Goal: Information Seeking & Learning: Learn about a topic

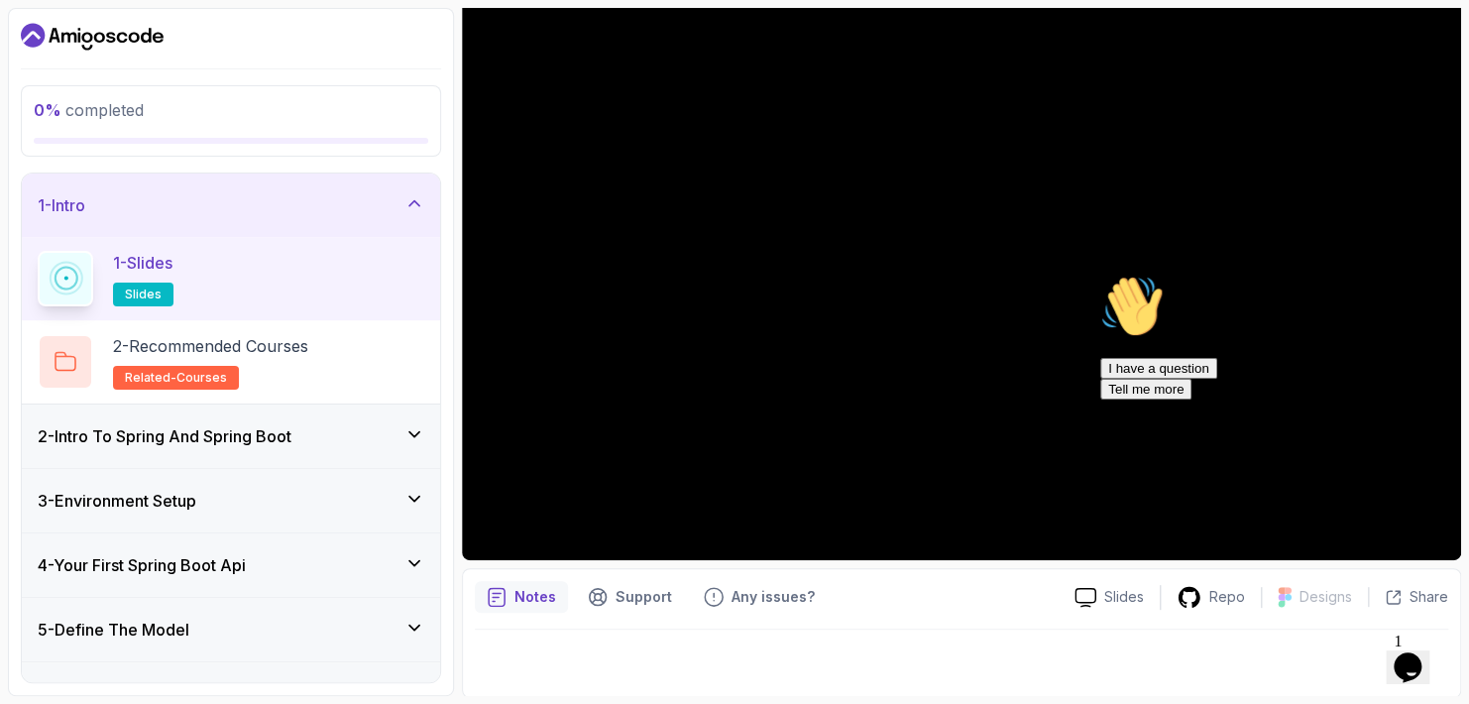
scroll to position [178, 0]
click at [1321, 287] on div "Hi! How can we help? I have a question Tell me more" at bounding box center [1278, 337] width 357 height 125
click at [1263, 291] on div "Hi! How can we help? I have a question Tell me more" at bounding box center [1278, 337] width 357 height 125
click at [1316, 299] on div "Hi! How can we help? I have a question Tell me more" at bounding box center [1278, 337] width 357 height 125
click at [1287, 320] on div "Hi! How can we help? I have a question Tell me more" at bounding box center [1278, 337] width 357 height 125
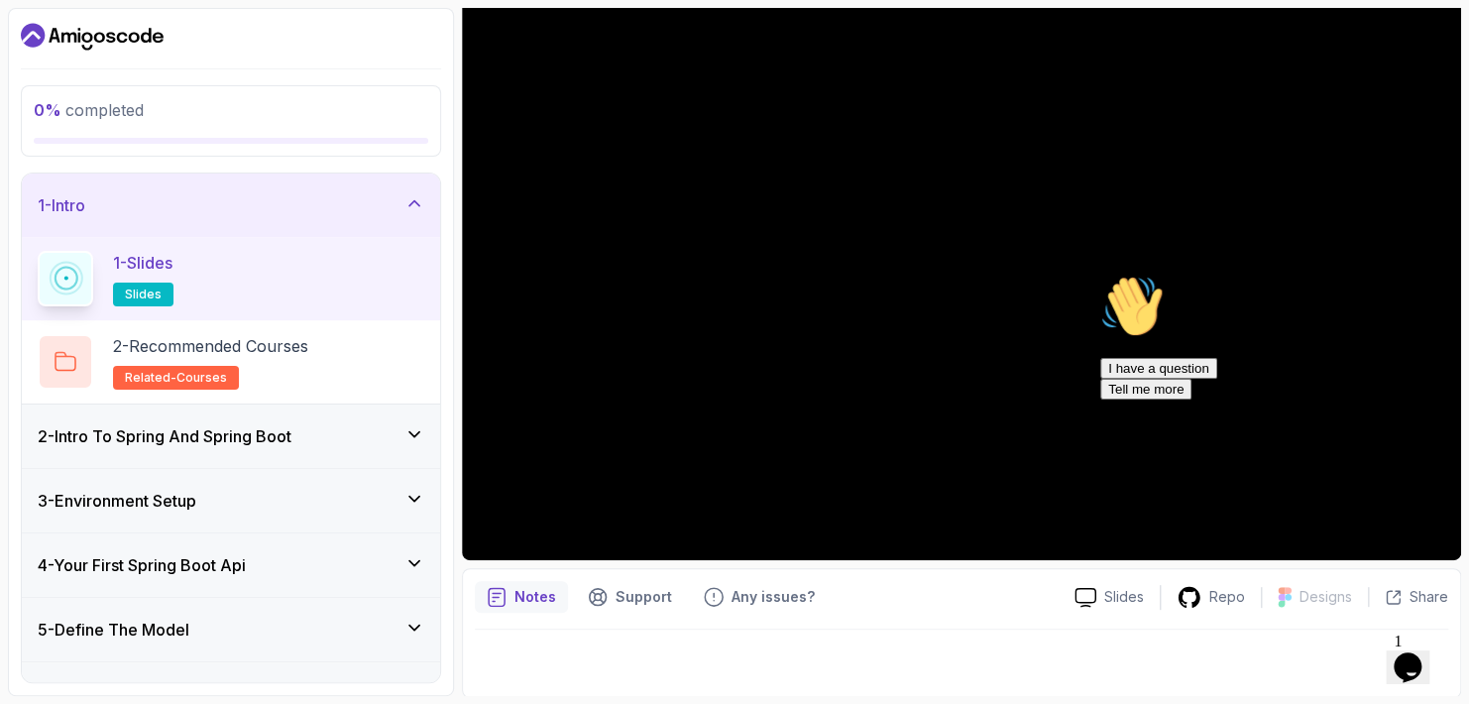
click at [1410, 282] on div "Hi! How can we help? I have a question Tell me more" at bounding box center [1278, 337] width 357 height 125
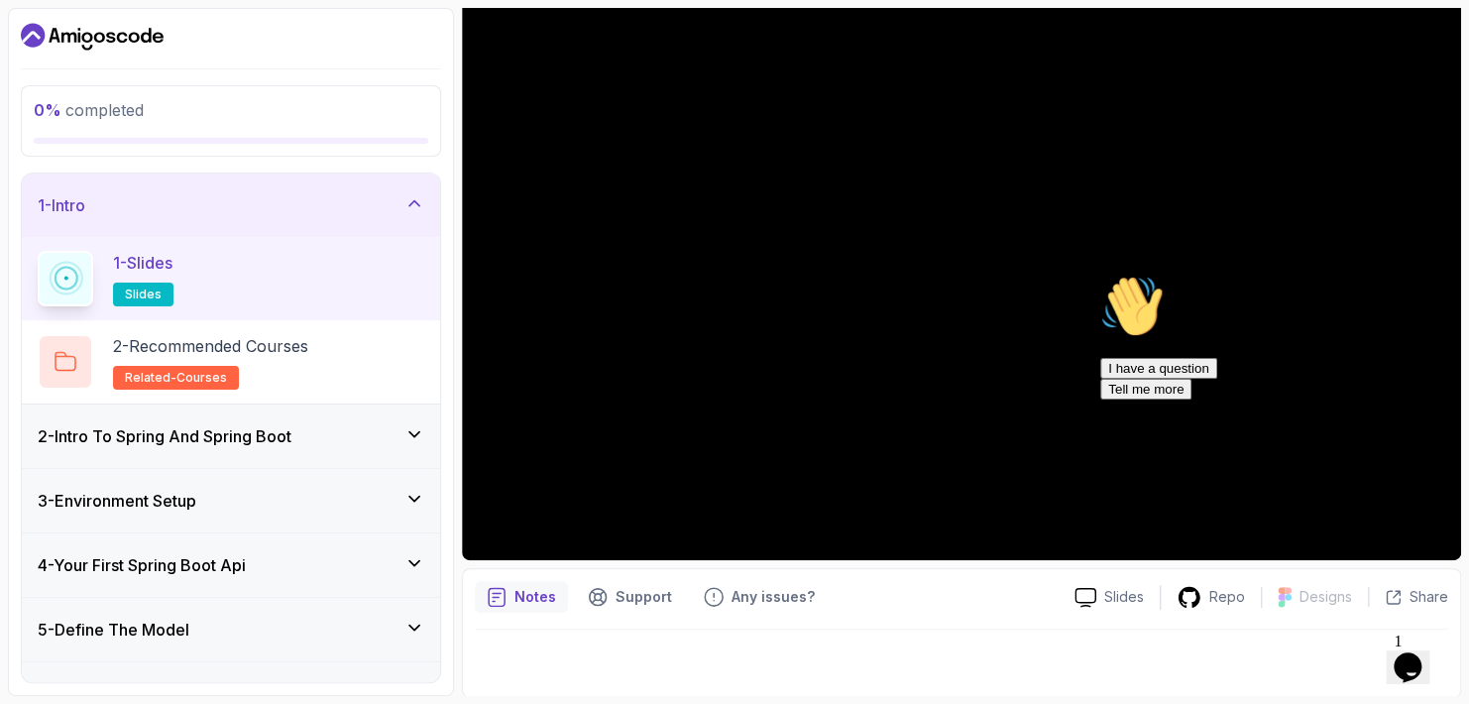
click at [1410, 282] on div "Hi! How can we help? I have a question Tell me more" at bounding box center [1278, 337] width 357 height 125
click at [379, 351] on div "2 - Recommended Courses related-courses" at bounding box center [231, 362] width 387 height 56
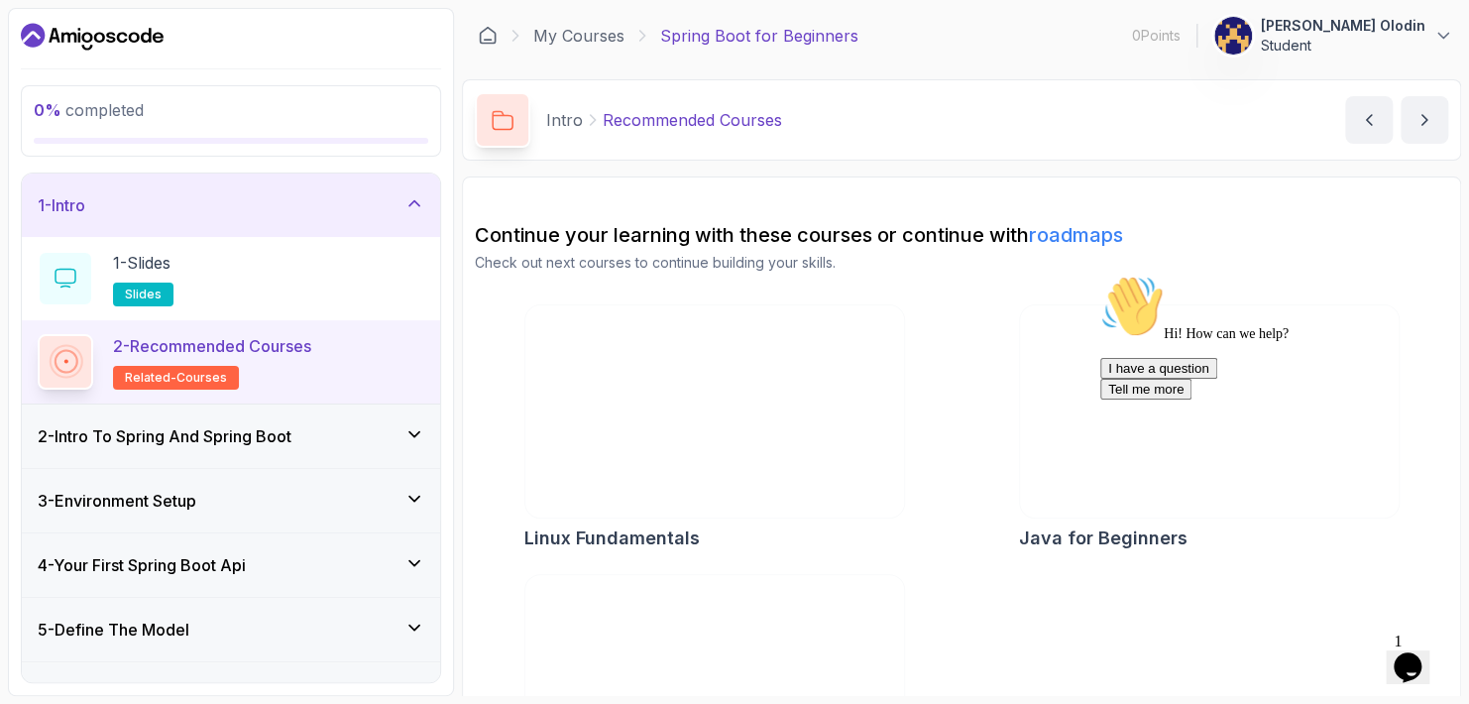
scroll to position [143, 0]
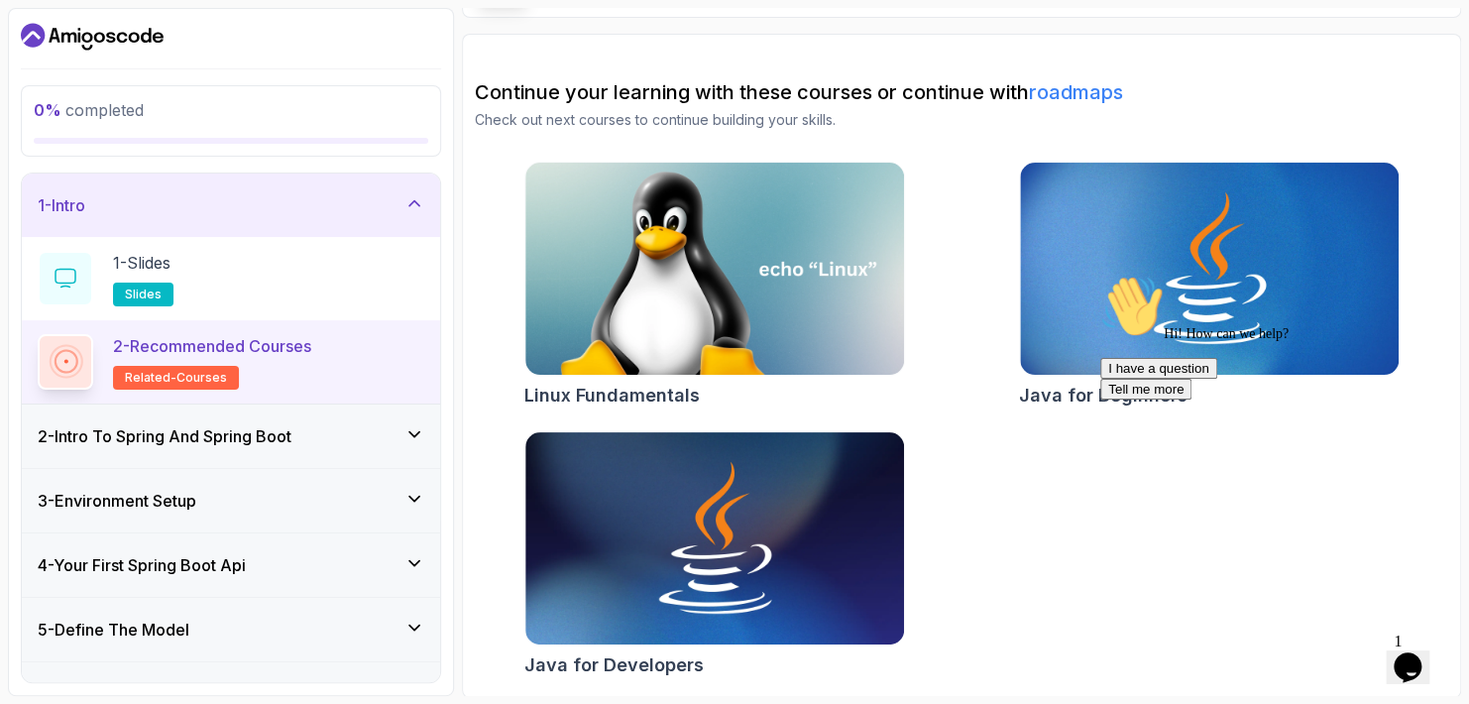
click at [345, 436] on div "2 - Intro To Spring And Spring Boot" at bounding box center [231, 436] width 387 height 24
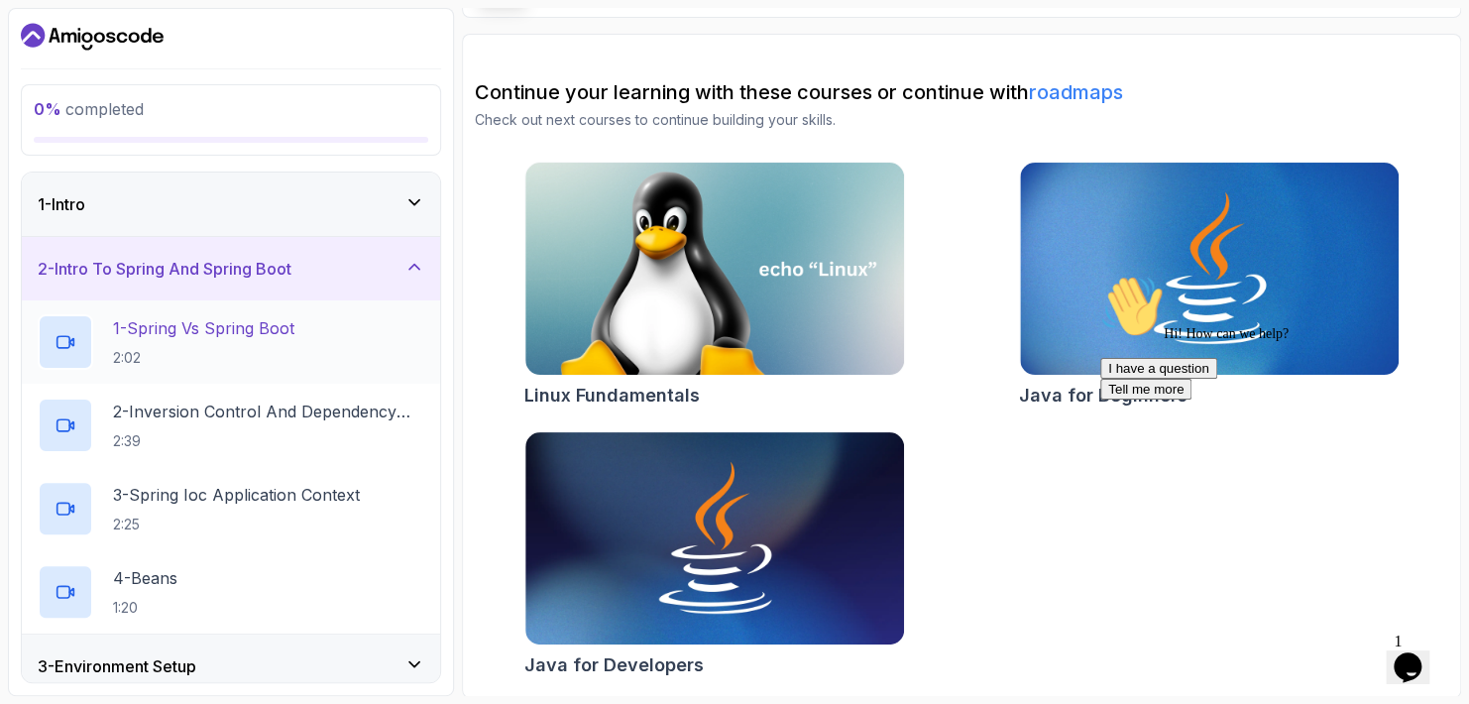
click at [322, 327] on div "1 - Spring Vs Spring Boot 2:02" at bounding box center [231, 342] width 387 height 56
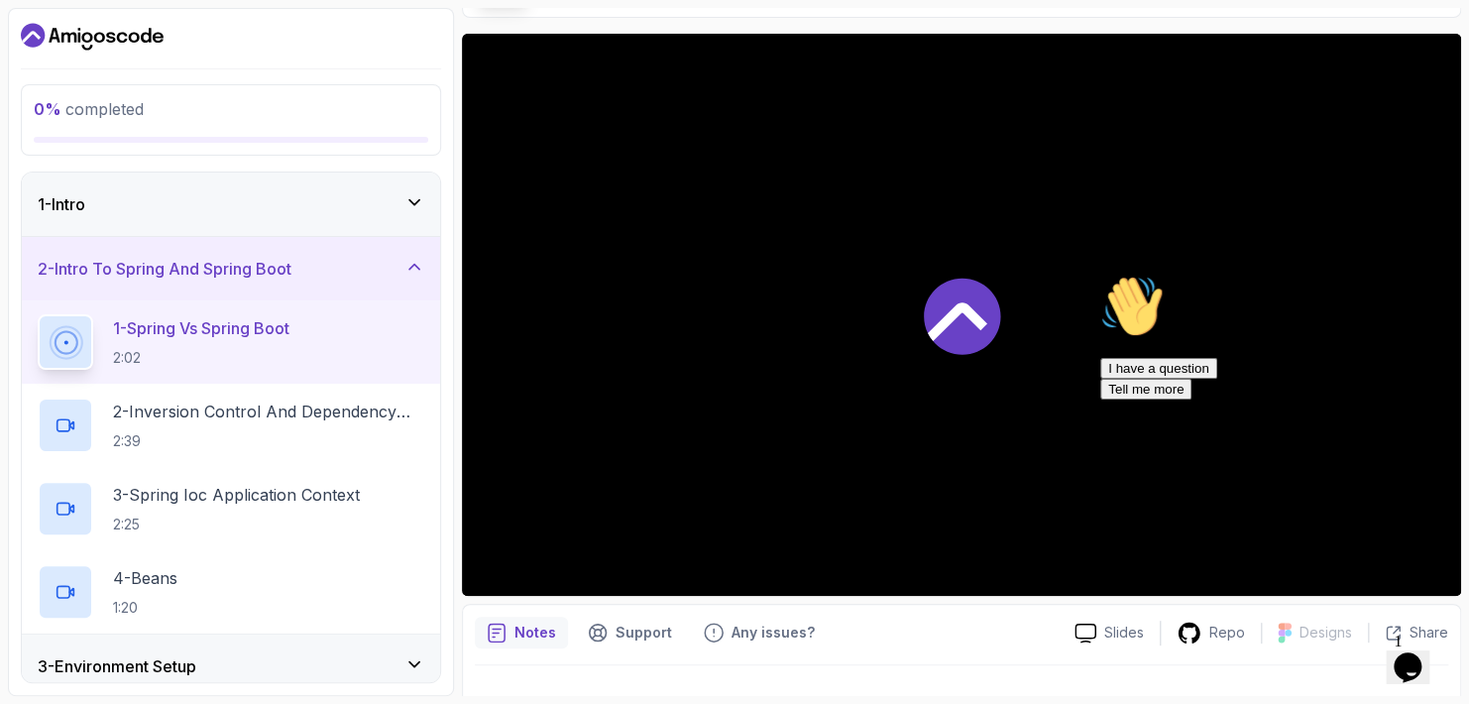
click at [918, 303] on div at bounding box center [961, 315] width 999 height 562
click at [1402, 662] on icon "Opens Chat This icon Opens the chat window." at bounding box center [1407, 667] width 32 height 32
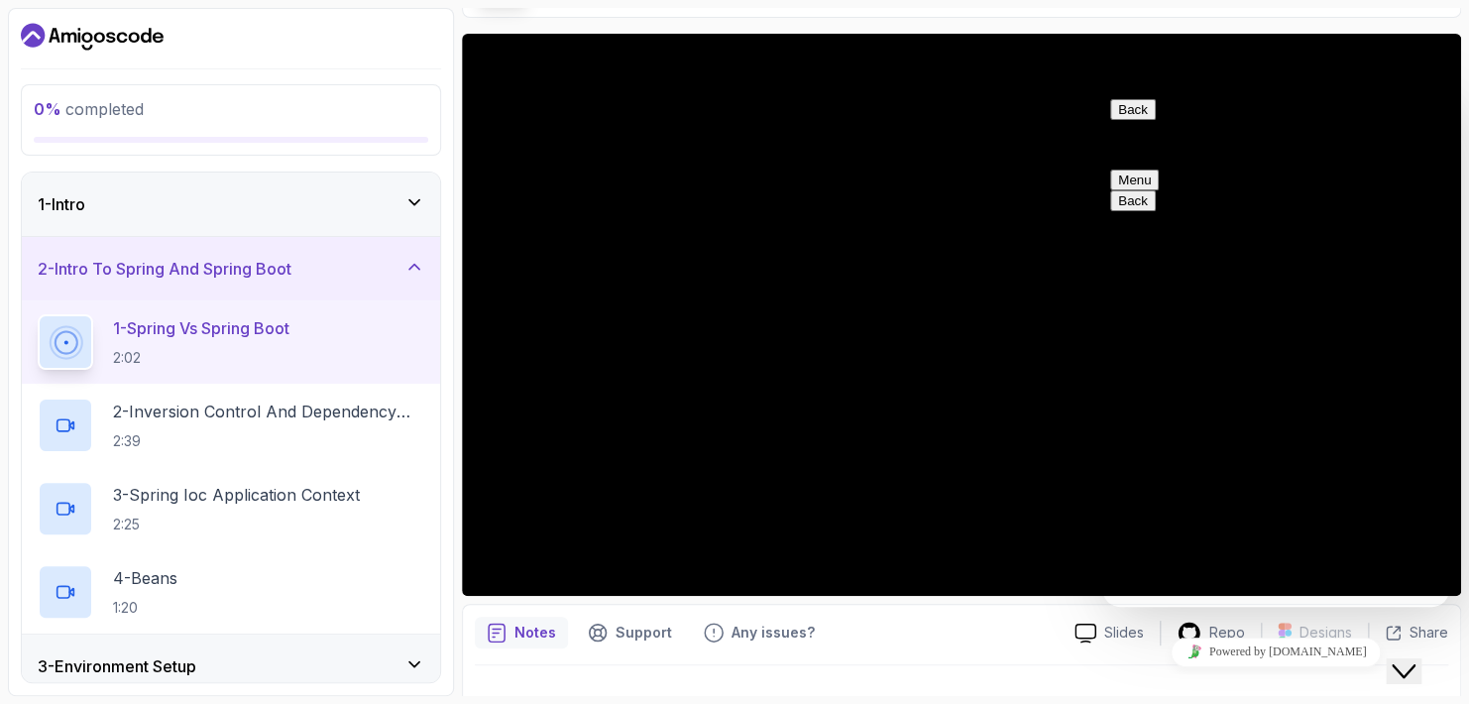
click at [1402, 662] on icon "Close Chat This icon closes the chat window." at bounding box center [1403, 671] width 24 height 24
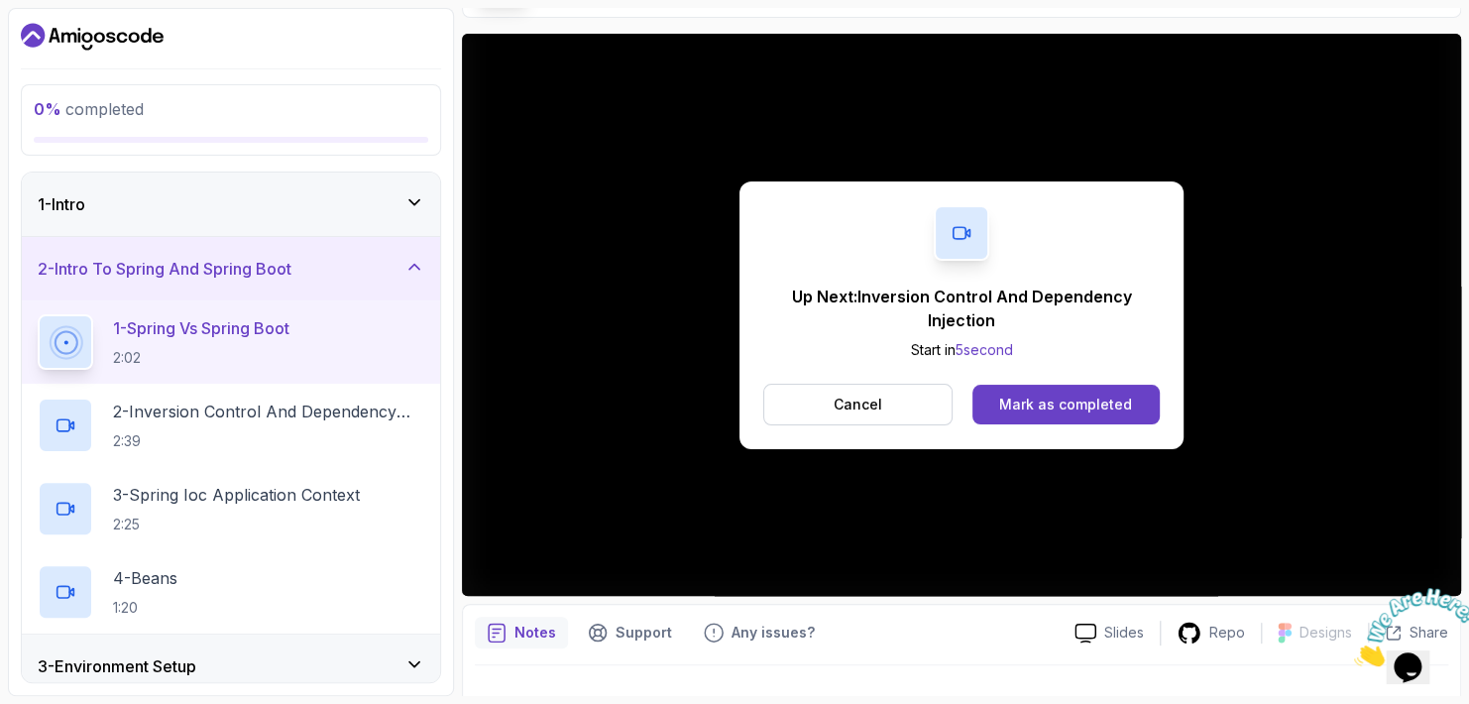
scroll to position [178, 0]
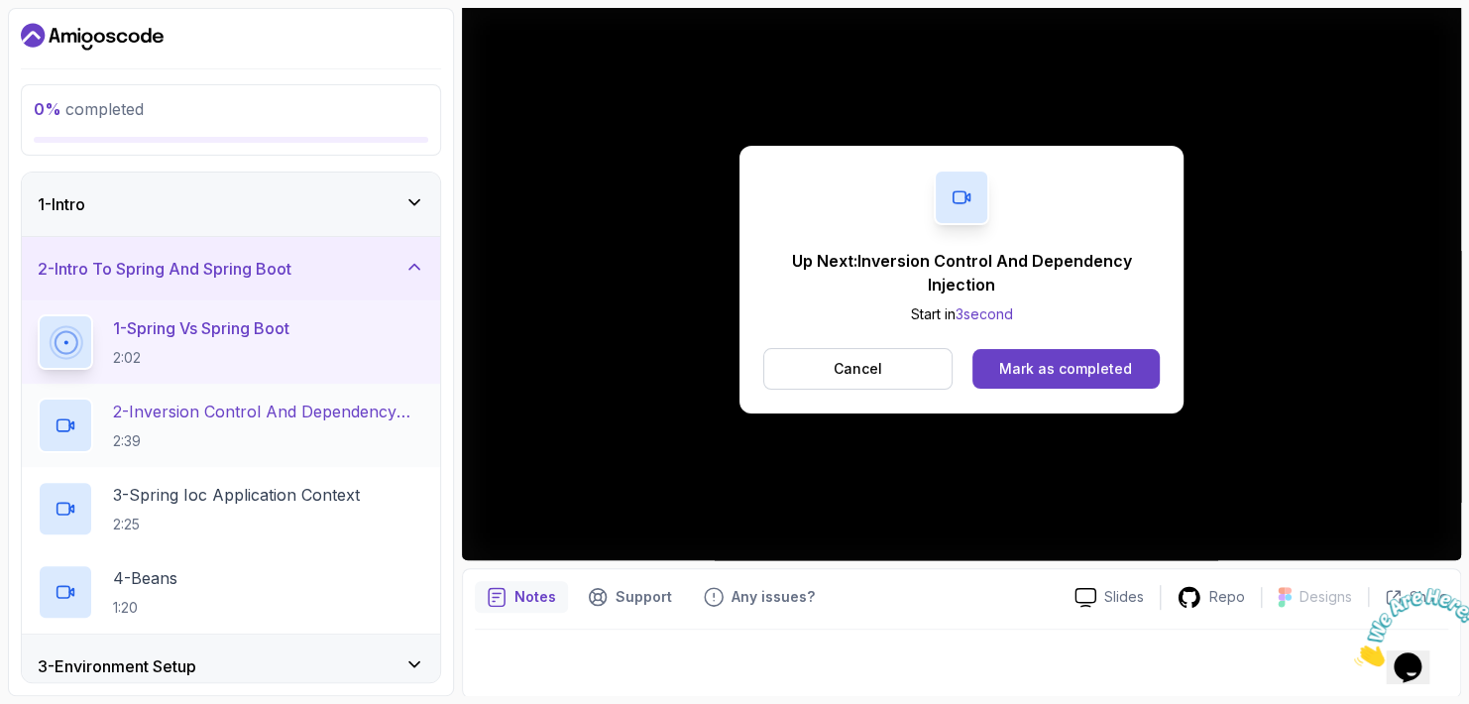
click at [349, 429] on h2 "2 - Inversion Control And Dependency Injection 2:39" at bounding box center [268, 425] width 311 height 52
